Goal: Transaction & Acquisition: Purchase product/service

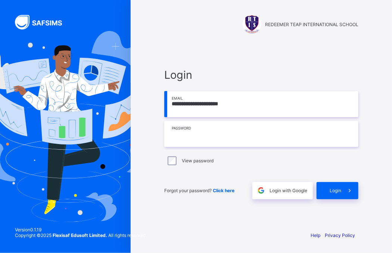
type input "**********"
click at [222, 136] on input "text" at bounding box center [261, 134] width 194 height 26
type input "*"
click at [222, 131] on input "**********" at bounding box center [261, 134] width 194 height 26
drag, startPoint x: 172, startPoint y: 132, endPoint x: 221, endPoint y: 132, distance: 48.5
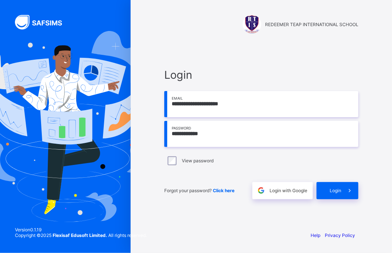
click at [221, 132] on input "**********" at bounding box center [261, 134] width 194 height 26
type input "**********"
click at [324, 195] on div "Login" at bounding box center [337, 190] width 42 height 17
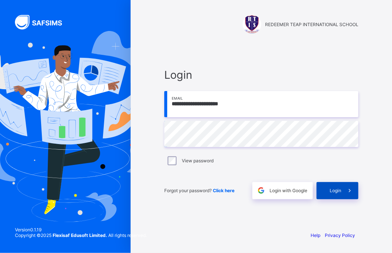
click at [335, 193] on span "Login" at bounding box center [335, 191] width 12 height 6
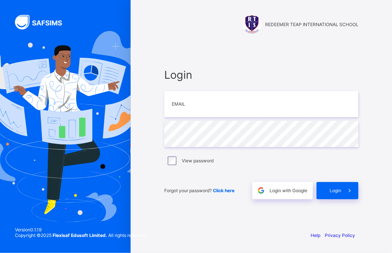
type input "**********"
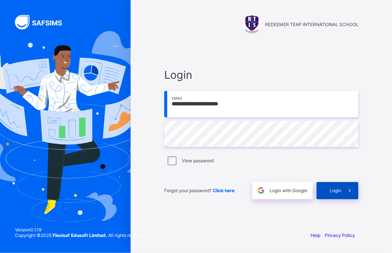
click at [341, 198] on span at bounding box center [349, 190] width 17 height 17
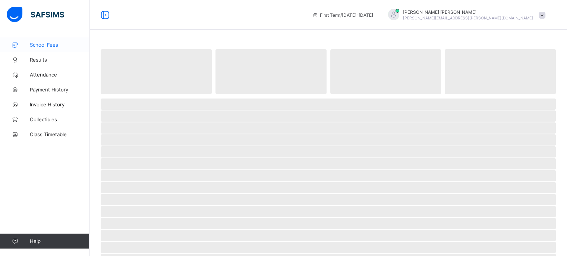
click at [54, 48] on link "School Fees" at bounding box center [45, 44] width 90 height 15
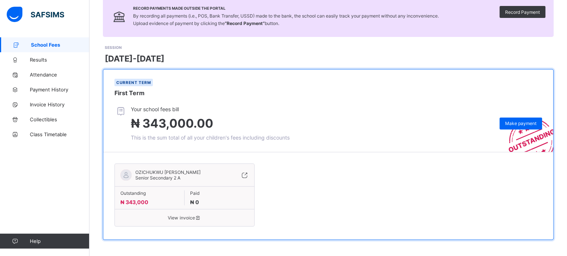
scroll to position [63, 0]
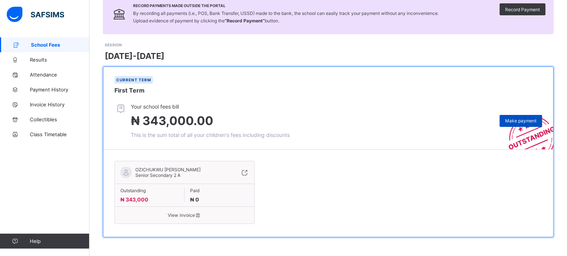
click at [391, 122] on span "Make payment" at bounding box center [520, 121] width 31 height 6
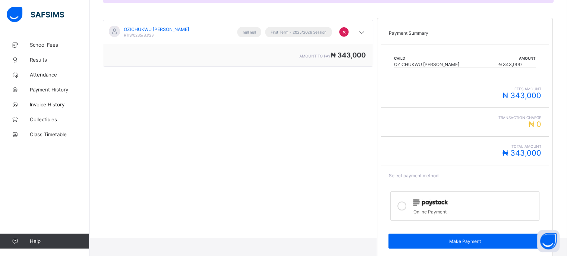
scroll to position [127, 0]
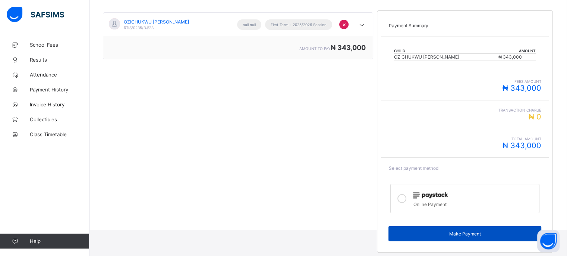
click at [391, 228] on div "Make Payment" at bounding box center [465, 233] width 153 height 15
click at [391, 237] on div "Make Payment" at bounding box center [465, 233] width 153 height 15
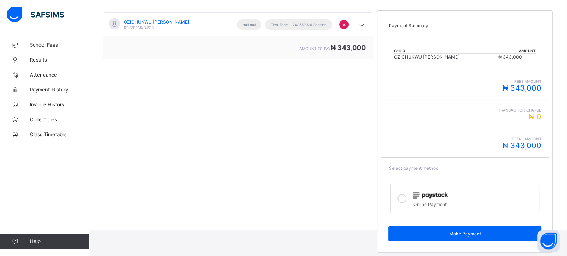
click at [391, 199] on icon at bounding box center [402, 198] width 9 height 9
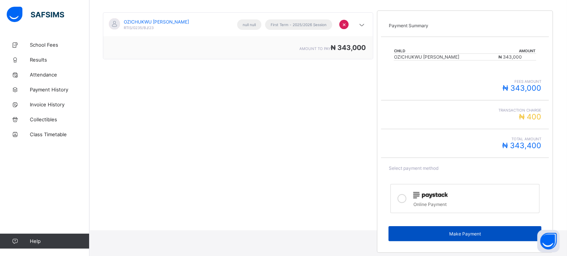
click at [391, 235] on span "Make Payment" at bounding box center [465, 234] width 142 height 6
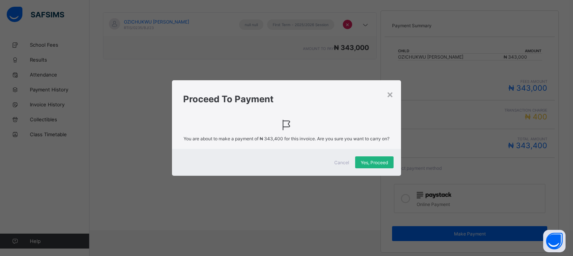
click at [369, 165] on span "Yes, Proceed" at bounding box center [374, 163] width 27 height 6
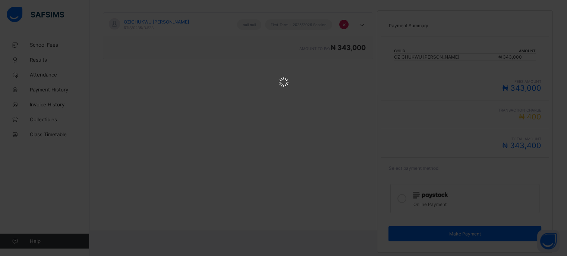
scroll to position [0, 0]
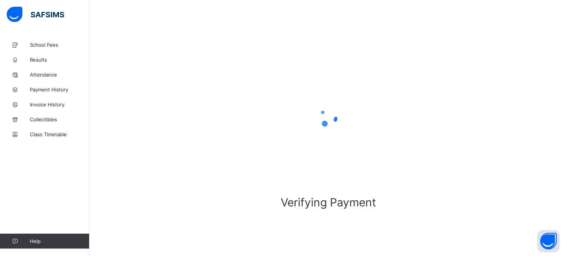
scroll to position [40, 0]
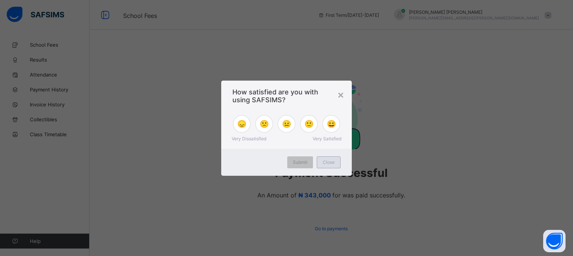
click at [336, 160] on div "Close" at bounding box center [329, 162] width 24 height 12
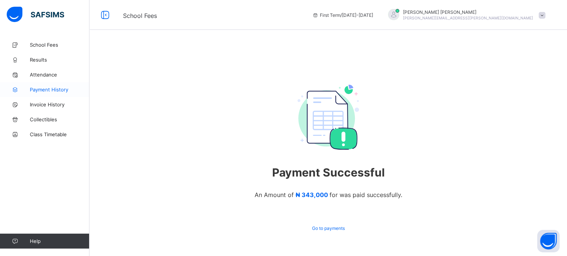
click at [59, 90] on span "Payment History" at bounding box center [60, 90] width 60 height 6
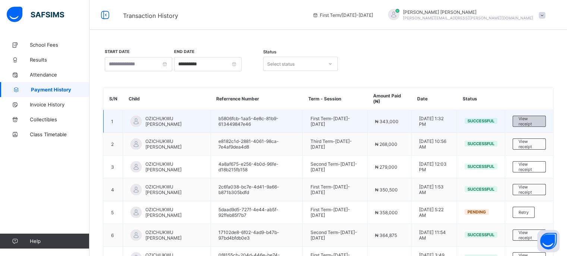
click at [391, 119] on span "View receipt" at bounding box center [529, 121] width 21 height 10
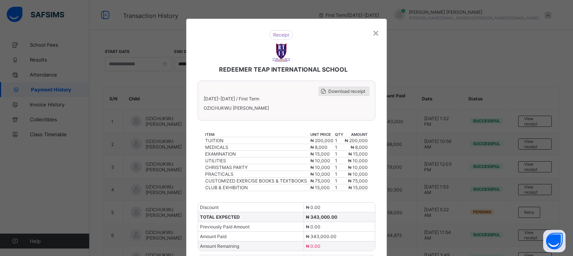
click at [346, 89] on span "Download receipt" at bounding box center [346, 91] width 37 height 6
click at [346, 90] on span "Download receipt" at bounding box center [346, 91] width 37 height 6
click at [346, 93] on span "Download receipt" at bounding box center [346, 91] width 37 height 6
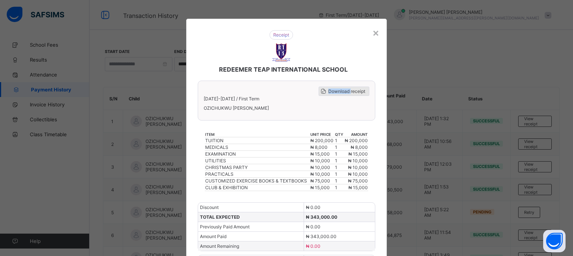
click at [346, 93] on span "Download receipt" at bounding box center [346, 91] width 37 height 6
click at [307, 93] on div "Download receipt" at bounding box center [287, 91] width 166 height 9
click at [328, 89] on span "Download receipt" at bounding box center [346, 91] width 37 height 6
drag, startPoint x: 328, startPoint y: 89, endPoint x: 323, endPoint y: 94, distance: 7.1
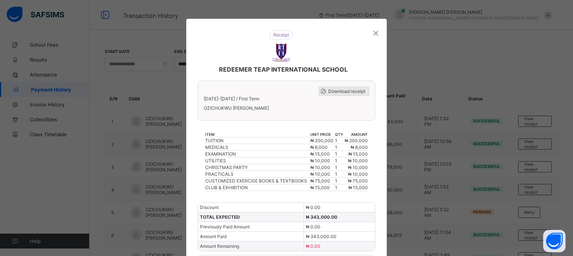
click at [323, 94] on span at bounding box center [323, 91] width 9 height 9
click at [333, 91] on span "Download receipt" at bounding box center [346, 91] width 37 height 6
click at [391, 41] on div "× REDEEMER TEAP INTERNATIONAL SCHOOL Download receipt [DATE]-[DATE] / First Ter…" at bounding box center [286, 128] width 573 height 256
click at [373, 36] on div "×" at bounding box center [375, 32] width 7 height 13
